Goal: Register for event/course

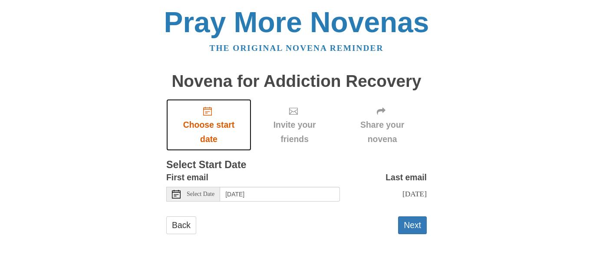
click at [212, 129] on span "Choose start date" at bounding box center [209, 132] width 68 height 29
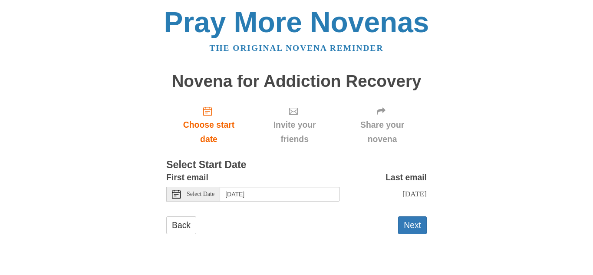
click at [207, 196] on span "Select Date" at bounding box center [201, 194] width 28 height 6
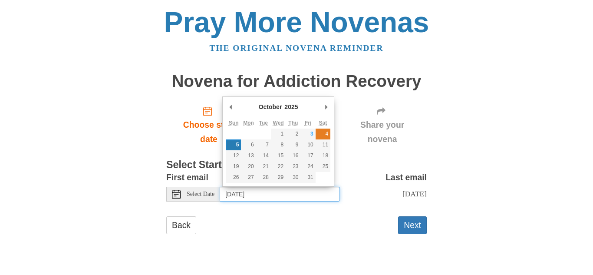
type input "Saturday, October 4th"
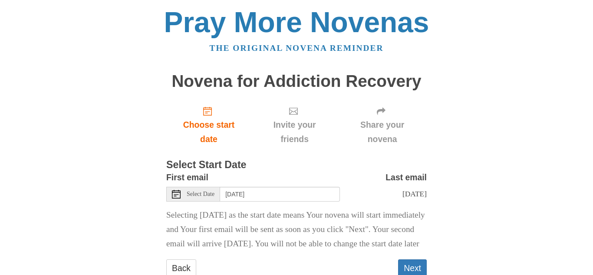
click at [387, 129] on span "Share your novena" at bounding box center [383, 132] width 72 height 29
click at [382, 129] on span "Share your novena" at bounding box center [383, 132] width 72 height 29
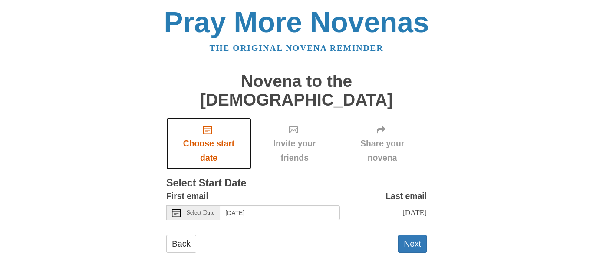
click at [211, 136] on span "Choose start date" at bounding box center [209, 150] width 68 height 29
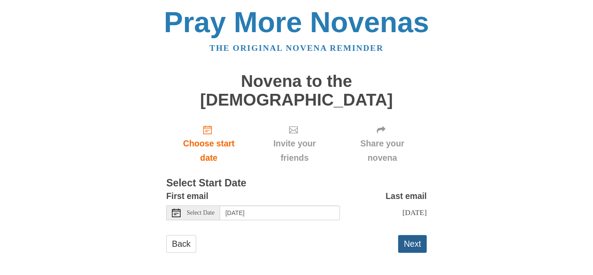
click at [414, 235] on button "Next" at bounding box center [412, 244] width 29 height 18
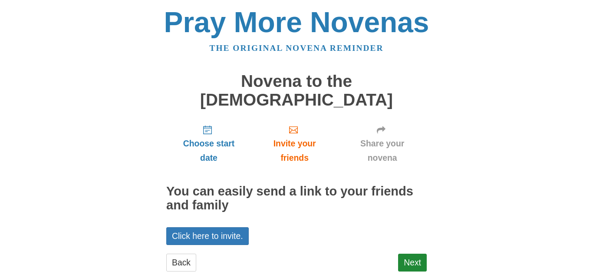
scroll to position [3, 0]
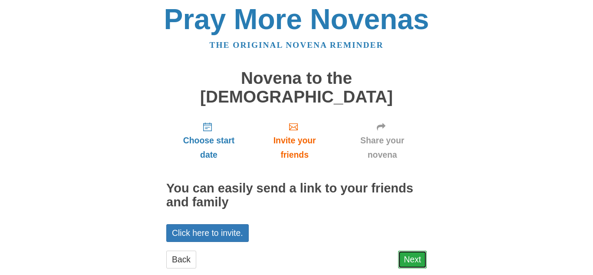
click at [419, 251] on link "Next" at bounding box center [412, 260] width 29 height 18
